Goal: Complete application form: Complete application form

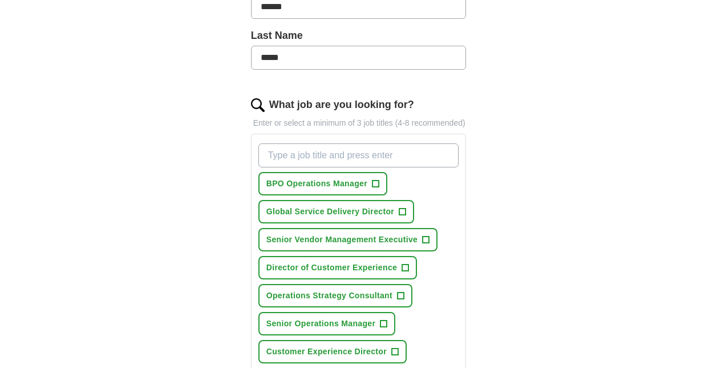
scroll to position [315, 0]
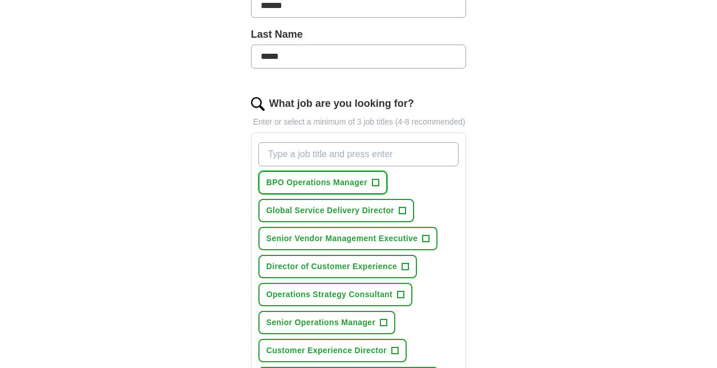
click at [378, 178] on span "+" at bounding box center [375, 182] width 7 height 9
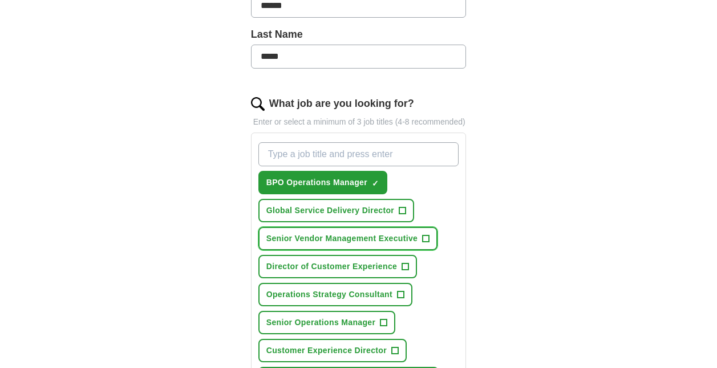
click at [425, 234] on span "+" at bounding box center [426, 238] width 7 height 9
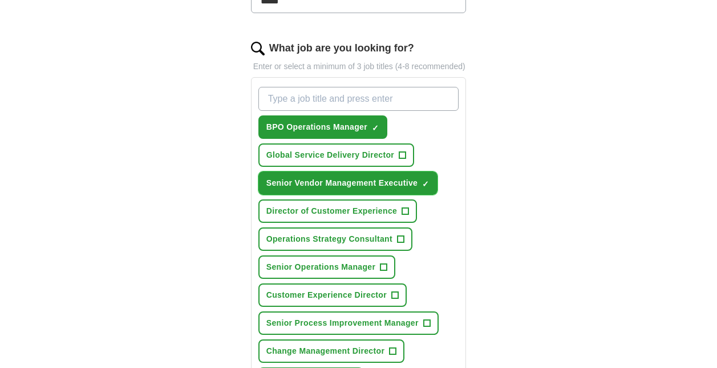
scroll to position [371, 0]
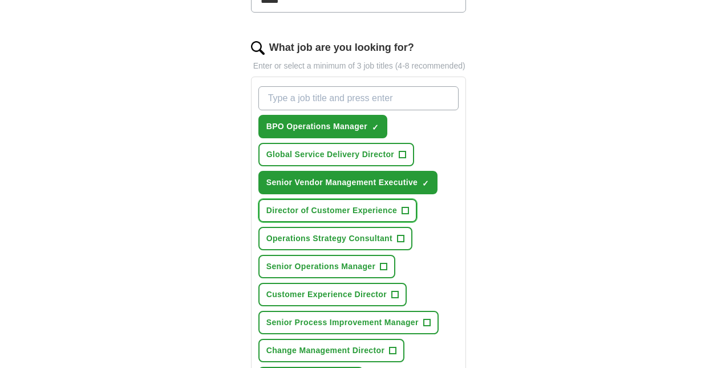
click at [408, 206] on span "+" at bounding box center [405, 210] width 7 height 9
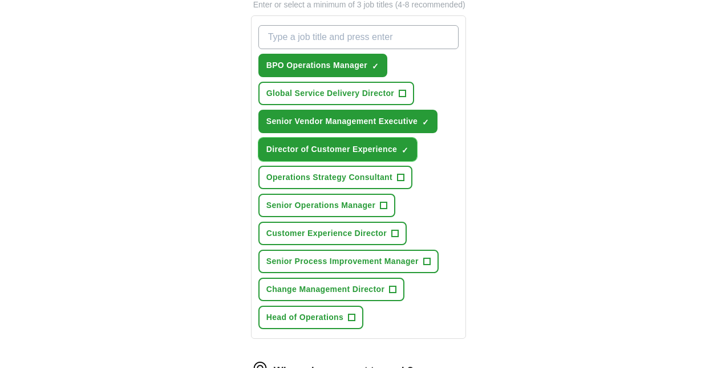
scroll to position [433, 0]
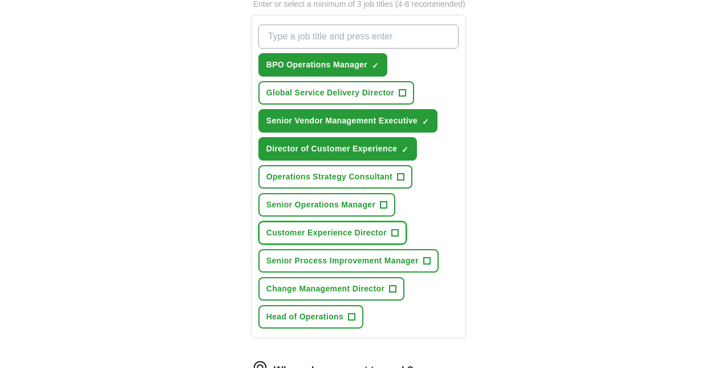
click at [398, 228] on span "+" at bounding box center [395, 232] width 7 height 9
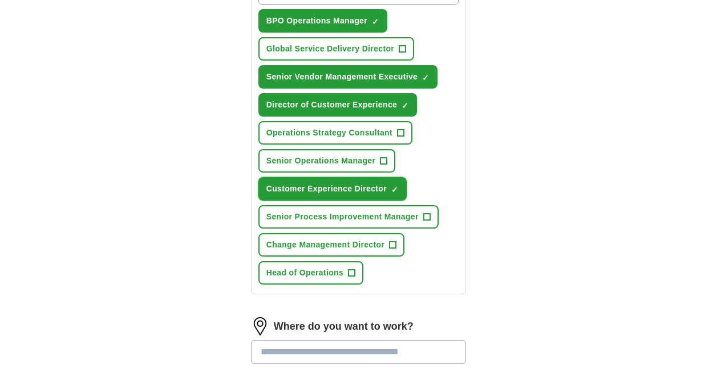
scroll to position [479, 0]
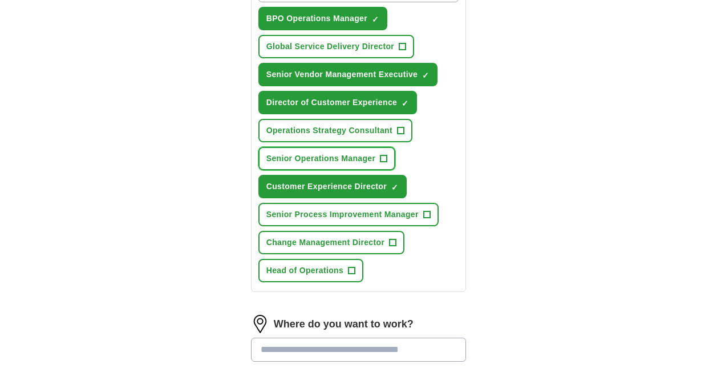
click at [383, 154] on span "+" at bounding box center [384, 158] width 7 height 9
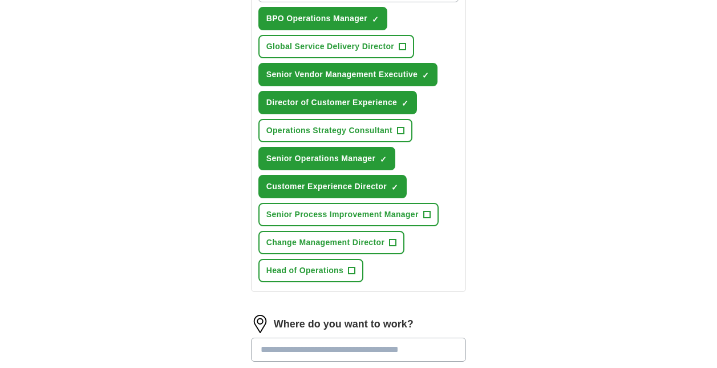
click at [316, 338] on input at bounding box center [359, 349] width 216 height 24
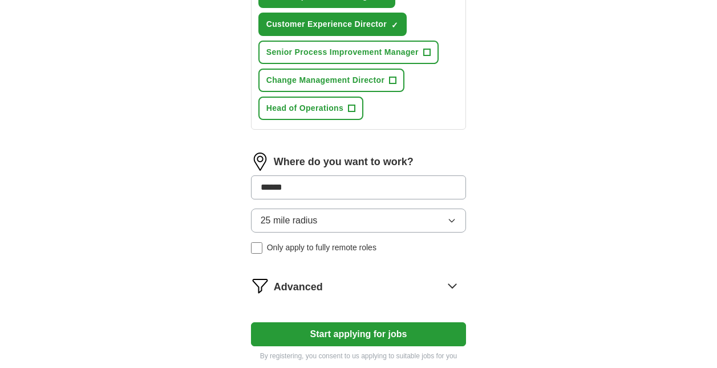
scroll to position [643, 0]
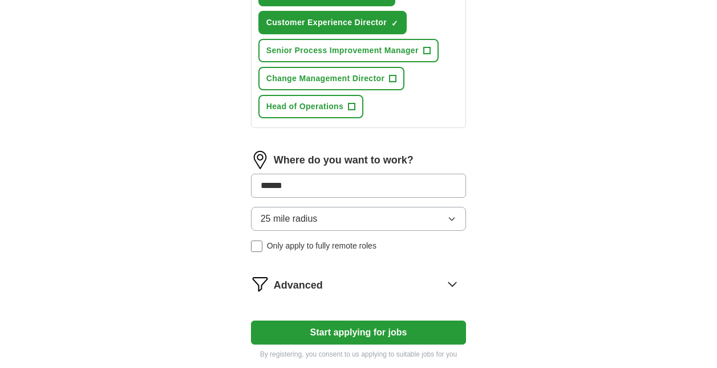
drag, startPoint x: 313, startPoint y: 163, endPoint x: 233, endPoint y: 169, distance: 80.1
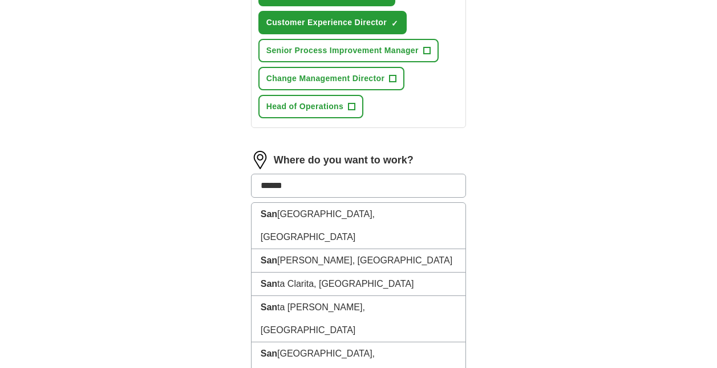
type input "*******"
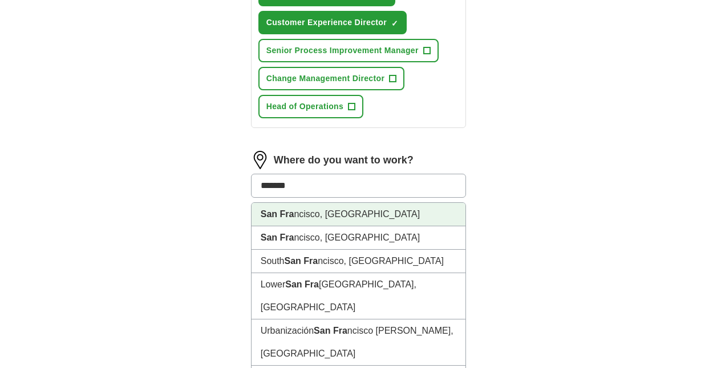
click at [269, 209] on strong "San Fra" at bounding box center [278, 214] width 34 height 10
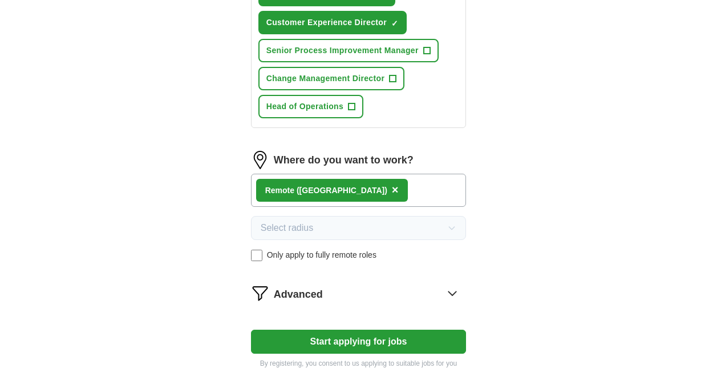
click at [383, 330] on button "Start applying for jobs" at bounding box center [359, 341] width 216 height 24
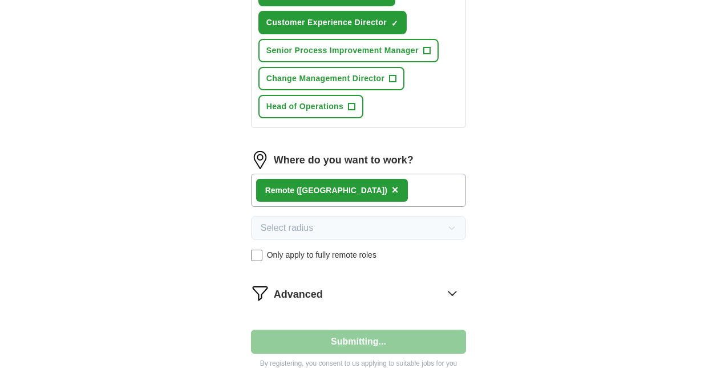
select select "**"
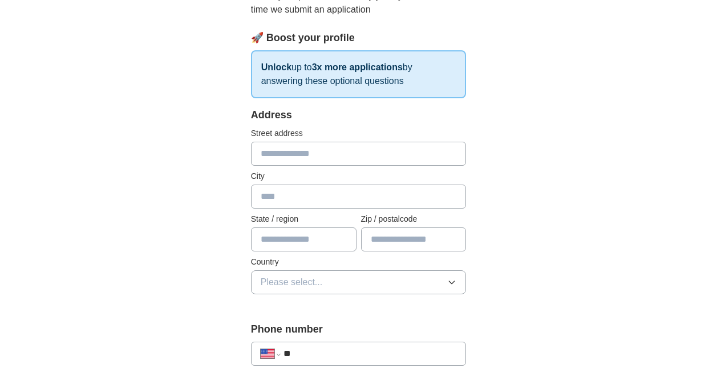
scroll to position [155, 0]
click at [289, 154] on input "text" at bounding box center [359, 153] width 216 height 24
type input "**********"
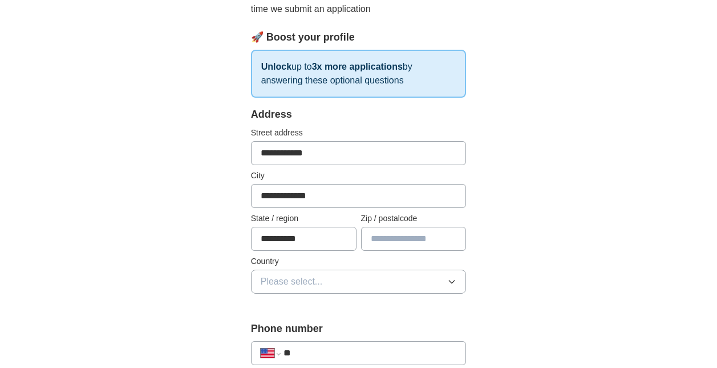
type input "*****"
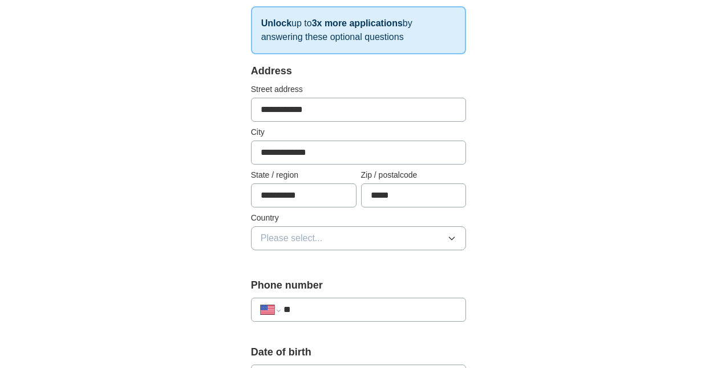
click at [287, 235] on span "Please select..." at bounding box center [292, 238] width 62 height 14
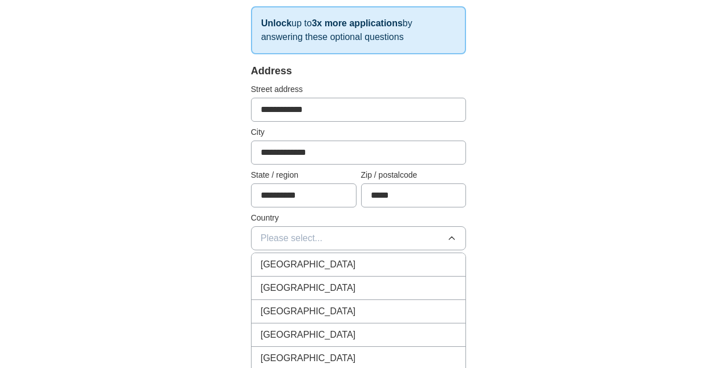
click at [285, 282] on span "[GEOGRAPHIC_DATA]" at bounding box center [308, 288] width 95 height 14
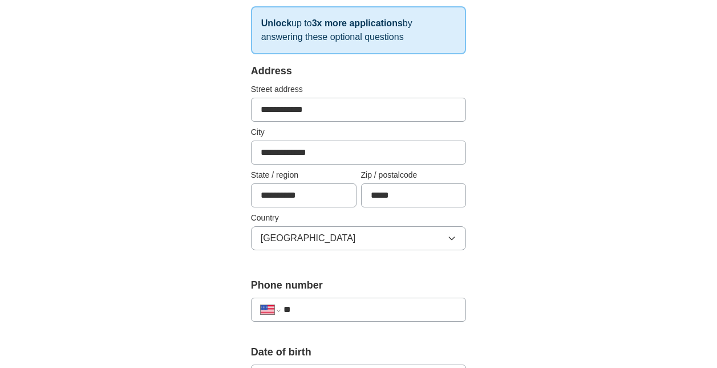
click at [325, 316] on div "**********" at bounding box center [359, 309] width 216 height 24
click at [324, 310] on input "**" at bounding box center [371, 309] width 174 height 14
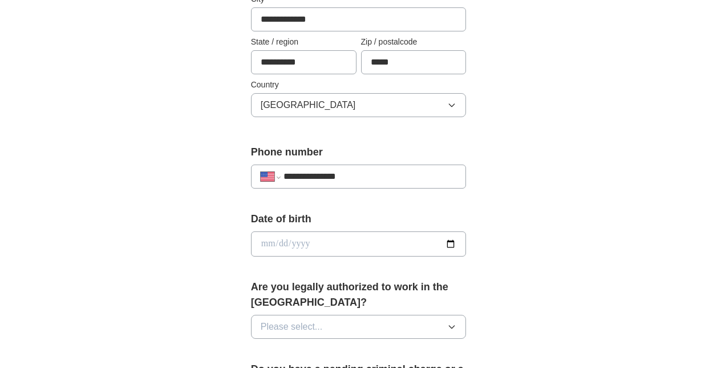
scroll to position [334, 0]
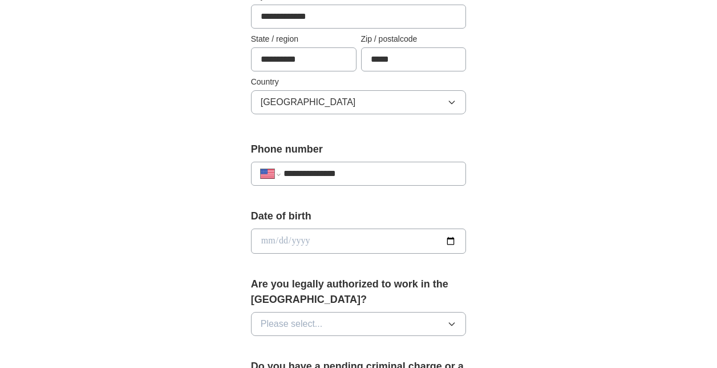
type input "**********"
click at [442, 244] on input "date" at bounding box center [359, 240] width 216 height 25
click at [405, 324] on button "Please select..." at bounding box center [359, 324] width 216 height 24
click at [318, 235] on input "**********" at bounding box center [359, 240] width 216 height 25
click at [316, 243] on input "**********" at bounding box center [359, 240] width 216 height 25
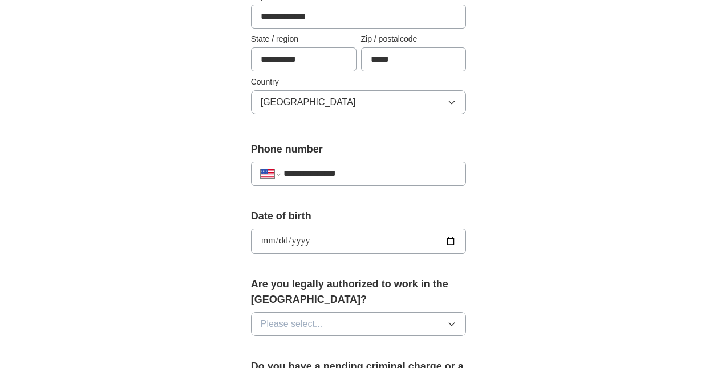
click at [298, 239] on input "**********" at bounding box center [359, 240] width 216 height 25
type input "**********"
click at [338, 236] on input "**********" at bounding box center [359, 240] width 216 height 25
click at [284, 240] on input "date" at bounding box center [359, 240] width 216 height 25
click at [272, 241] on input "date" at bounding box center [359, 240] width 216 height 25
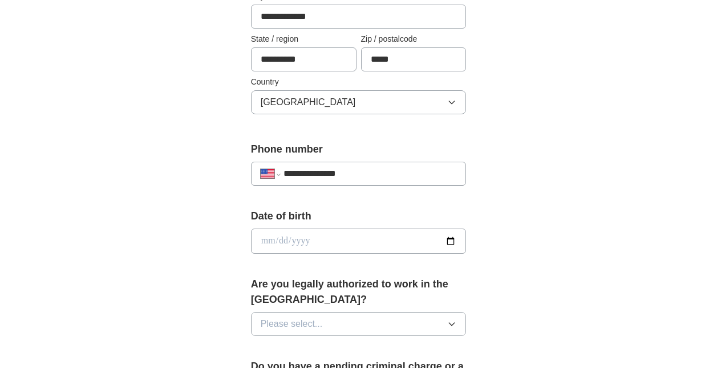
click at [267, 240] on input "date" at bounding box center [359, 240] width 216 height 25
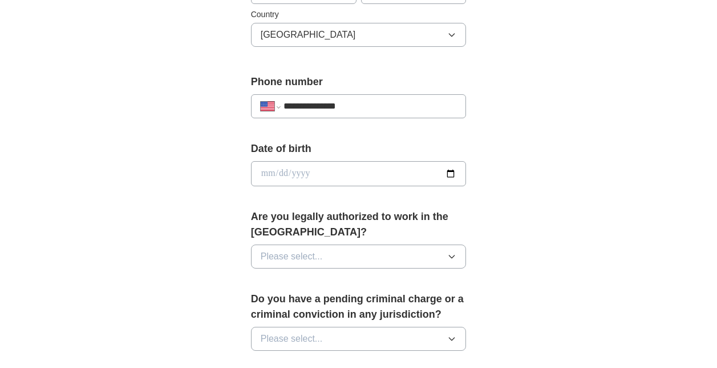
scroll to position [402, 0]
click at [275, 253] on span "Please select..." at bounding box center [292, 256] width 62 height 14
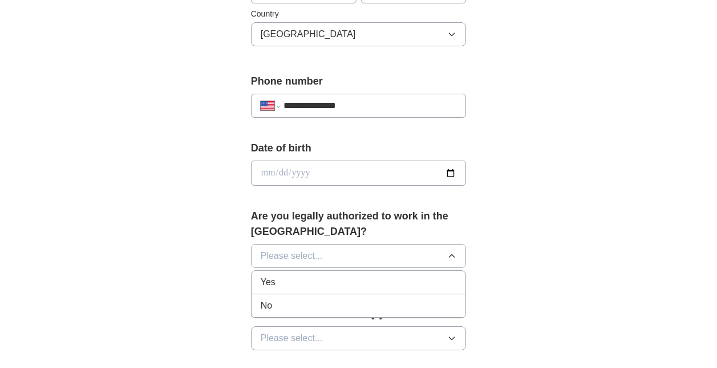
click at [277, 280] on div "Yes" at bounding box center [359, 282] width 196 height 14
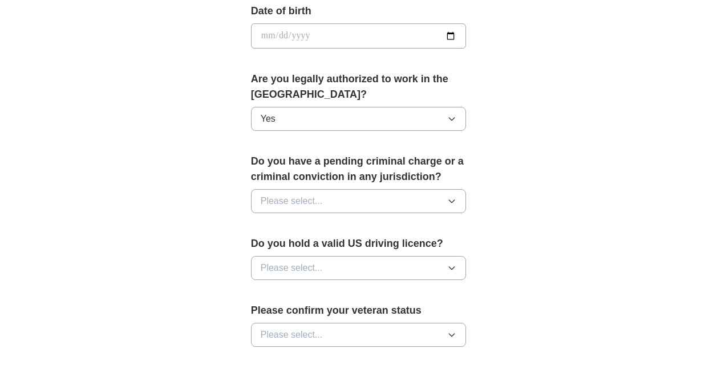
scroll to position [540, 0]
click at [286, 199] on span "Please select..." at bounding box center [292, 200] width 62 height 14
click at [283, 248] on div "No" at bounding box center [359, 250] width 196 height 14
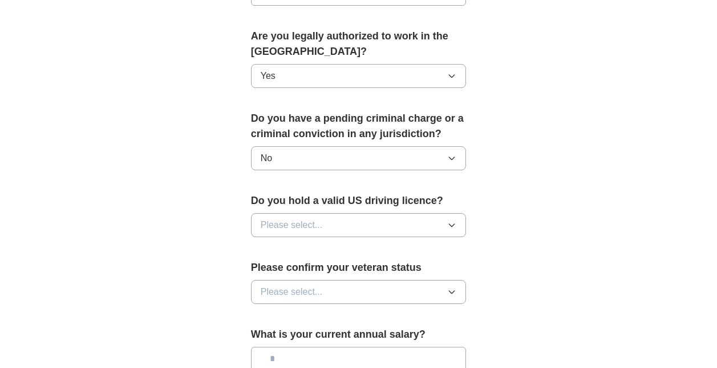
scroll to position [584, 0]
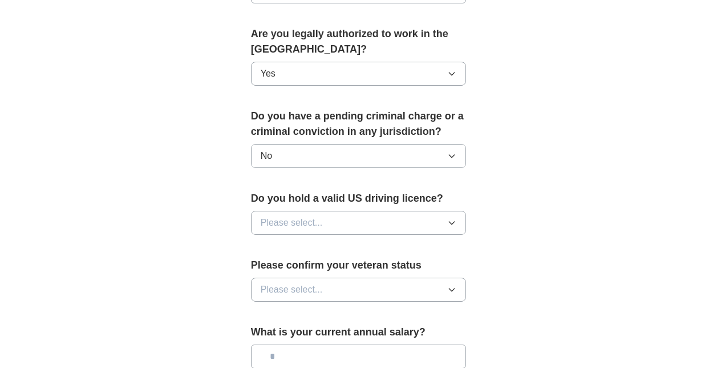
click at [284, 229] on button "Please select..." at bounding box center [359, 223] width 216 height 24
click at [283, 243] on div "Yes" at bounding box center [359, 249] width 196 height 14
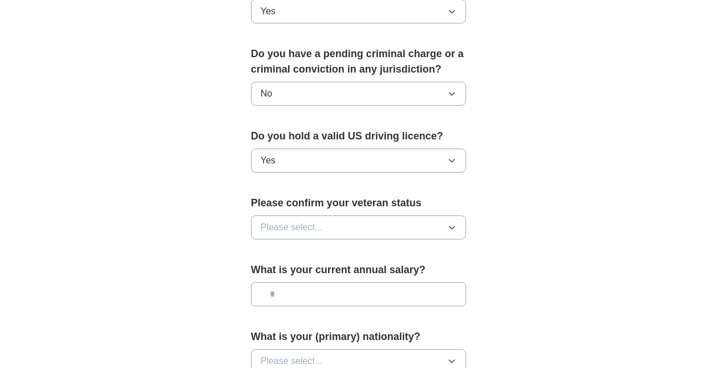
scroll to position [648, 0]
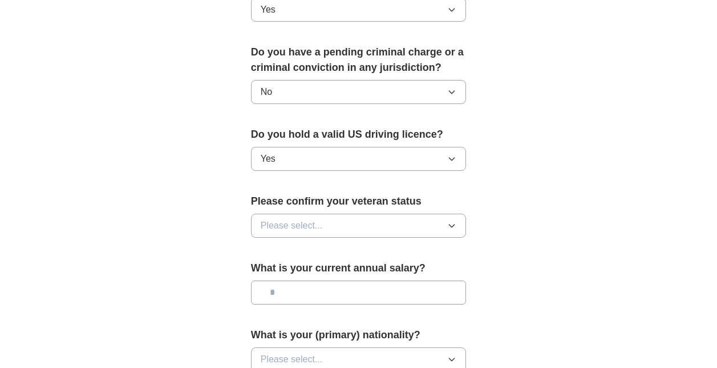
click at [281, 224] on span "Please select..." at bounding box center [292, 226] width 62 height 14
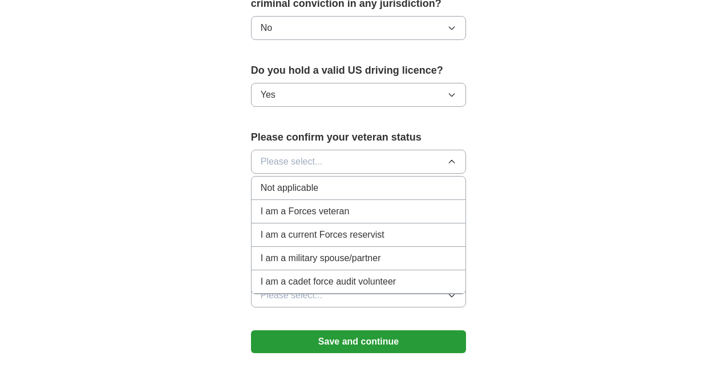
scroll to position [713, 0]
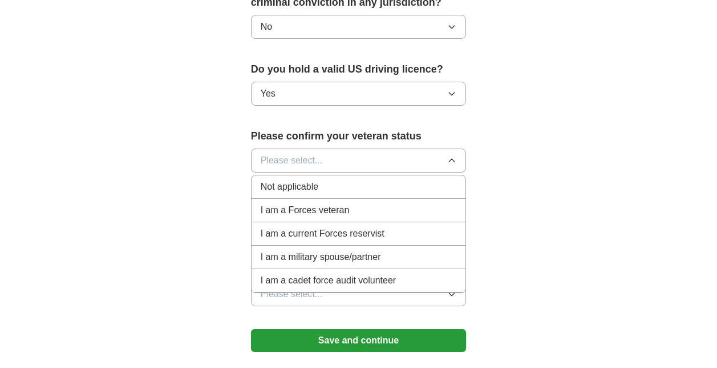
click at [266, 187] on span "Not applicable" at bounding box center [290, 187] width 58 height 14
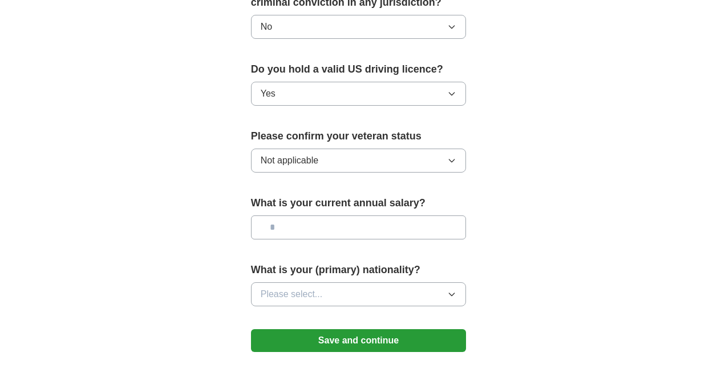
click at [302, 228] on input "text" at bounding box center [359, 227] width 216 height 24
type input "********"
click at [309, 289] on span "Please select..." at bounding box center [292, 294] width 62 height 14
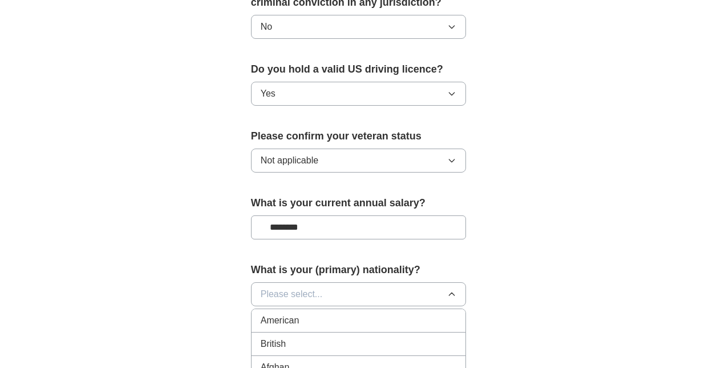
click at [316, 316] on div "American" at bounding box center [359, 320] width 196 height 14
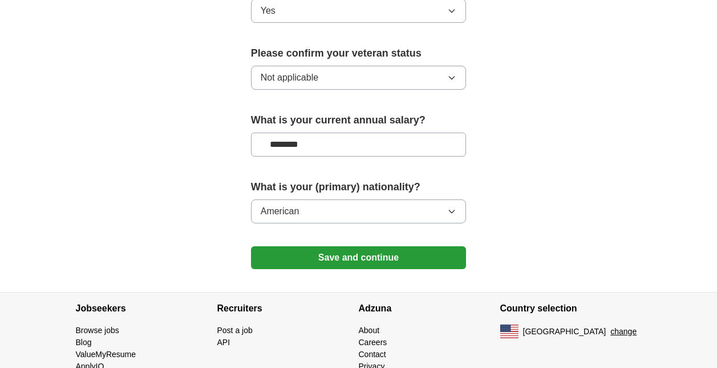
scroll to position [836, 0]
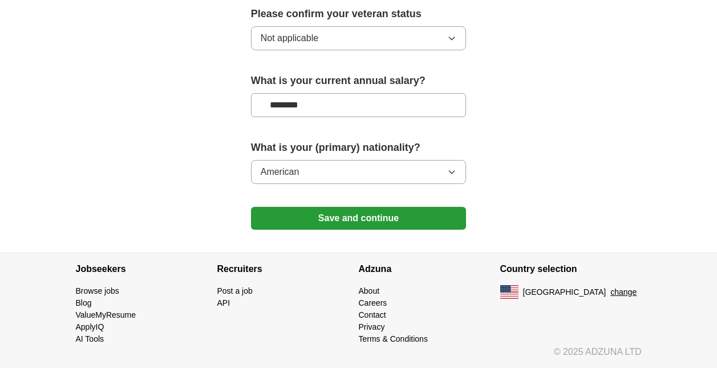
click at [336, 209] on button "Save and continue" at bounding box center [359, 218] width 216 height 23
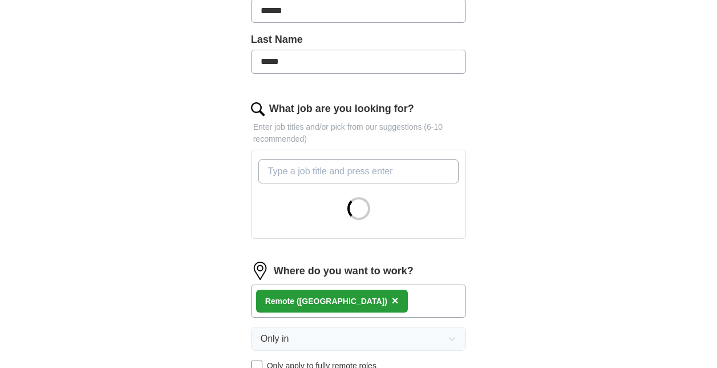
scroll to position [297, 0]
click at [309, 174] on input "What job are you looking for?" at bounding box center [359, 171] width 201 height 24
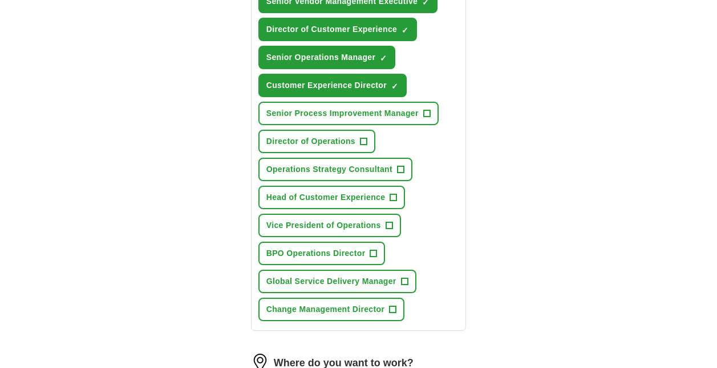
scroll to position [523, 0]
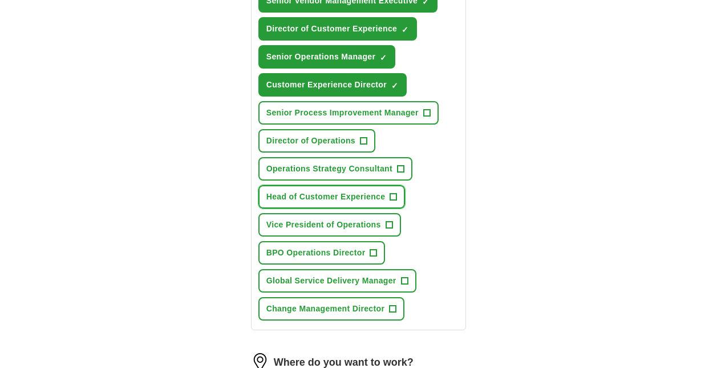
click at [394, 197] on span "+" at bounding box center [393, 196] width 7 height 9
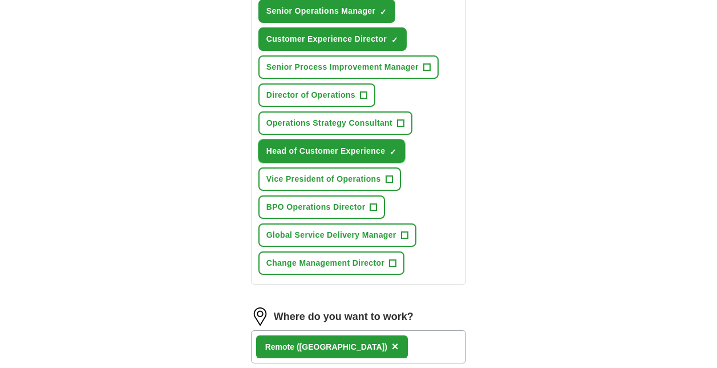
scroll to position [569, 0]
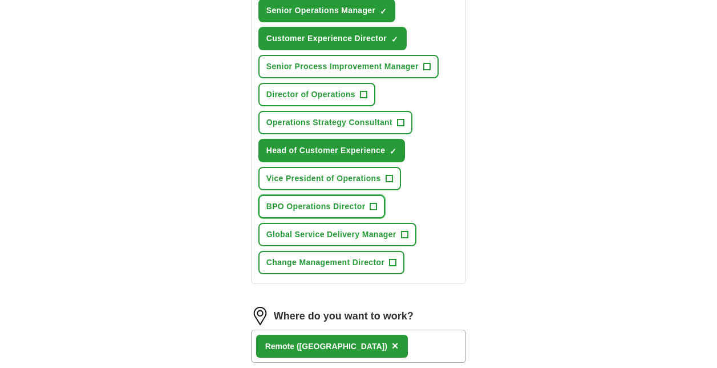
click at [373, 207] on span "+" at bounding box center [373, 206] width 7 height 9
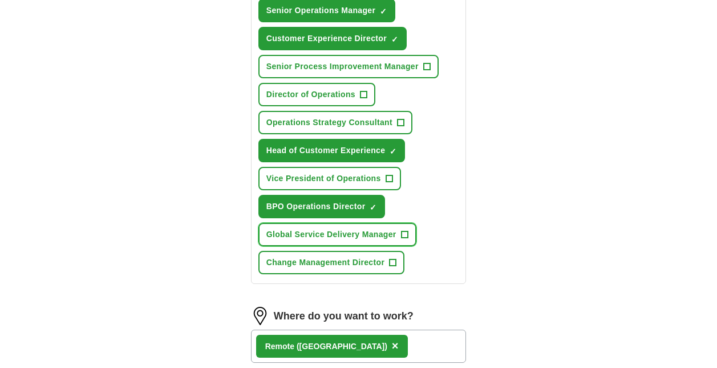
click at [406, 235] on span "+" at bounding box center [404, 234] width 7 height 9
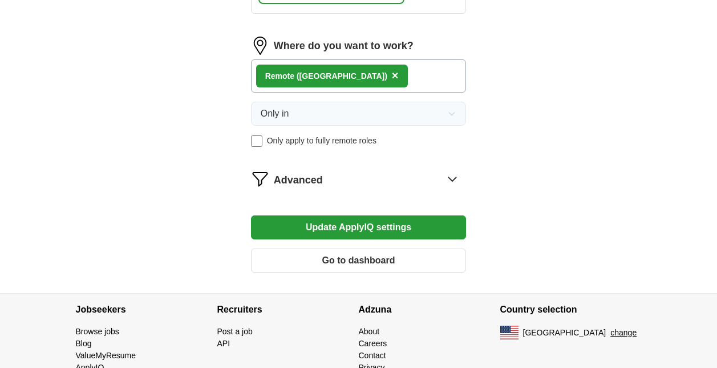
scroll to position [842, 0]
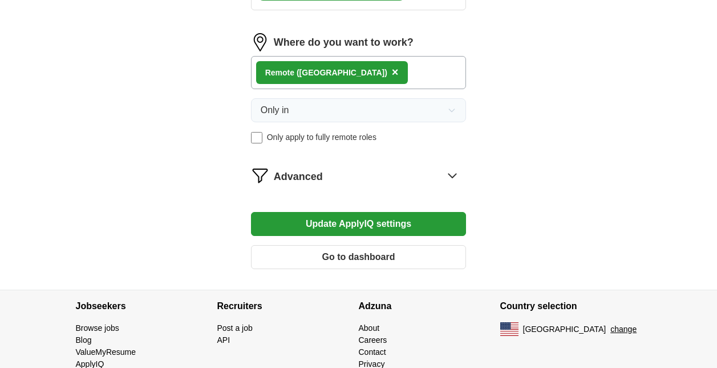
click at [397, 223] on button "Update ApplyIQ settings" at bounding box center [359, 224] width 216 height 24
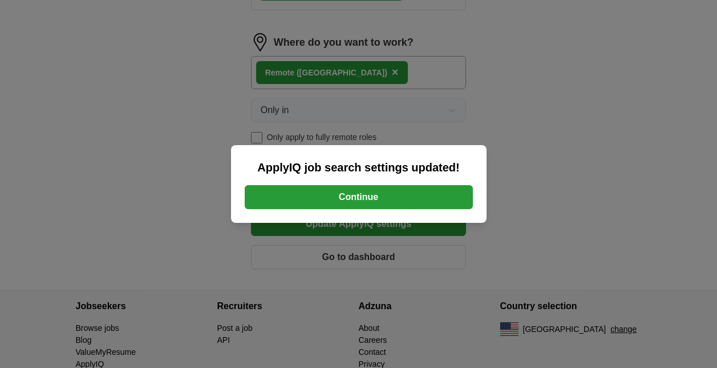
click at [361, 195] on button "Continue" at bounding box center [359, 197] width 228 height 24
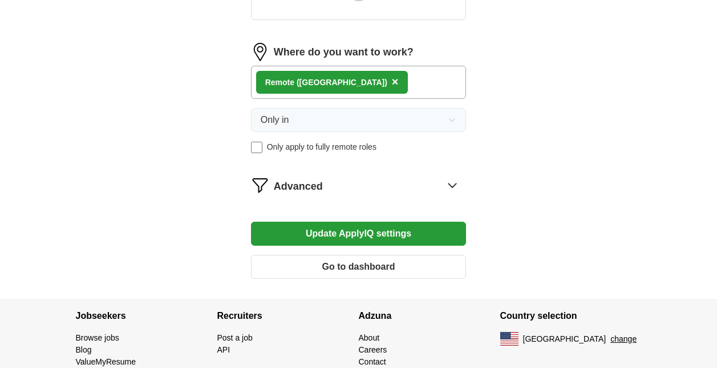
scroll to position [562, 0]
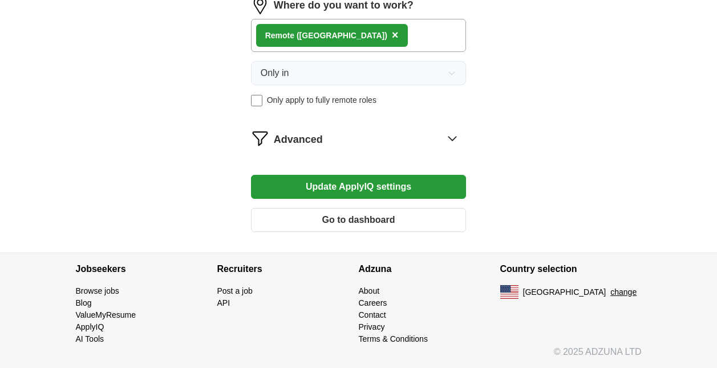
click at [451, 137] on icon at bounding box center [452, 138] width 18 height 18
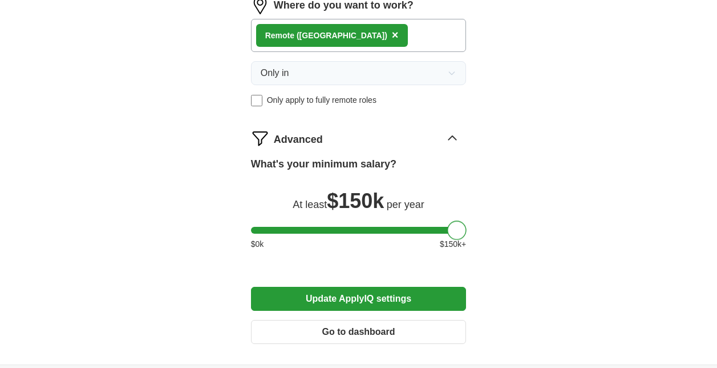
drag, startPoint x: 261, startPoint y: 230, endPoint x: 489, endPoint y: 239, distance: 227.9
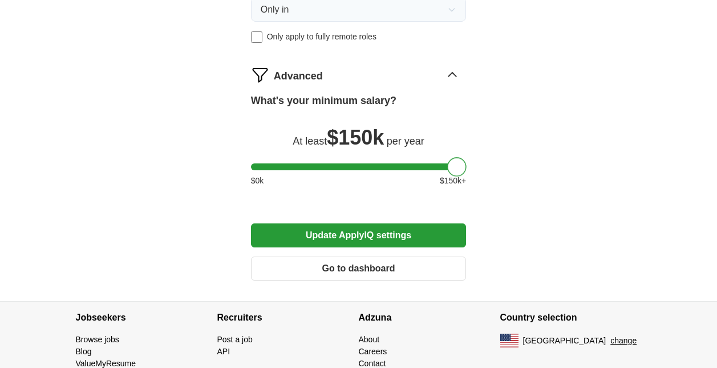
scroll to position [944, 0]
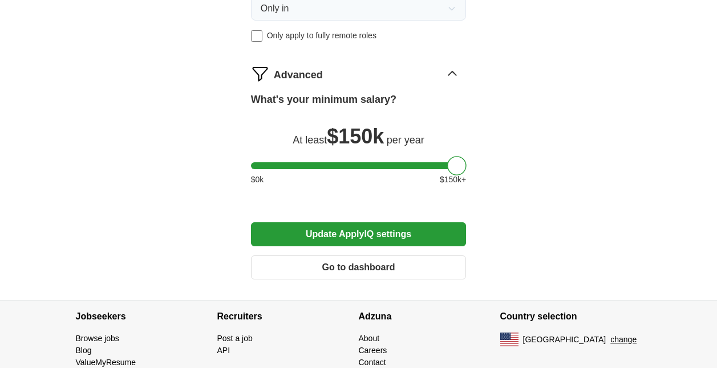
click at [313, 233] on button "Update ApplyIQ settings" at bounding box center [359, 234] width 216 height 24
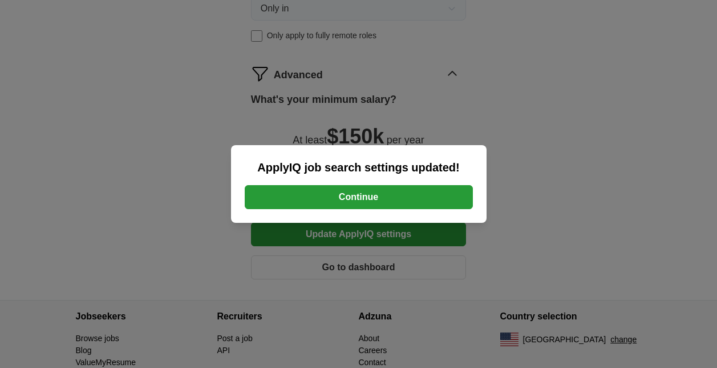
click at [325, 183] on div "ApplyIQ job search settings updated! Continue" at bounding box center [359, 184] width 256 height 78
drag, startPoint x: 325, startPoint y: 183, endPoint x: 328, endPoint y: 189, distance: 6.7
click at [328, 189] on div "ApplyIQ job search settings updated! Continue" at bounding box center [359, 184] width 256 height 78
click at [341, 195] on button "Continue" at bounding box center [359, 197] width 228 height 24
